Goal: Task Accomplishment & Management: Manage account settings

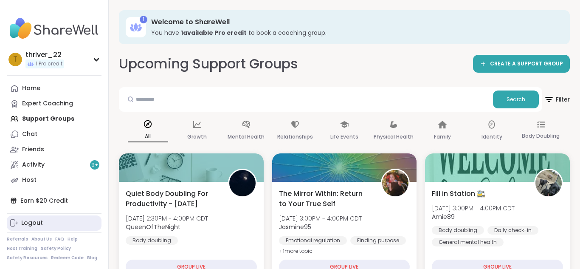
click at [32, 222] on div "Logout" at bounding box center [32, 223] width 22 height 8
